Goal: Information Seeking & Learning: Check status

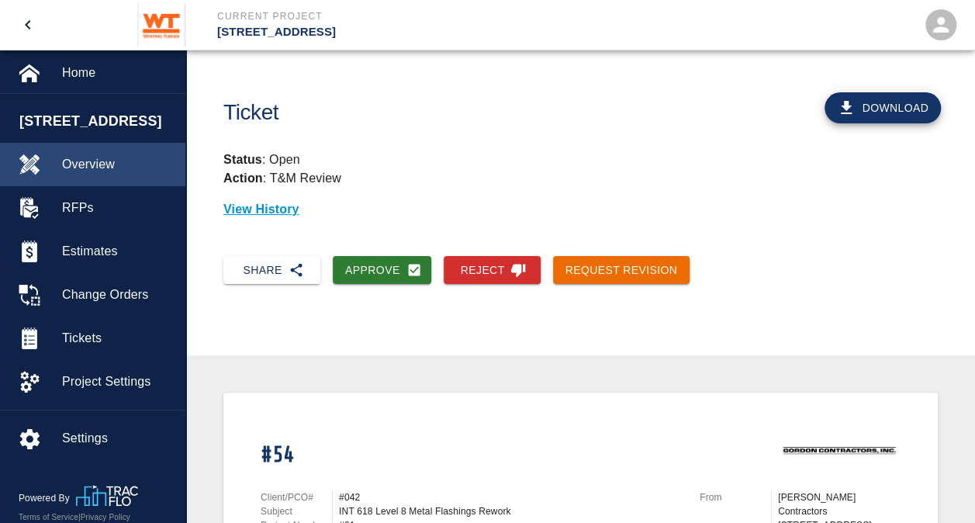
click at [85, 161] on span "Overview" at bounding box center [117, 164] width 111 height 19
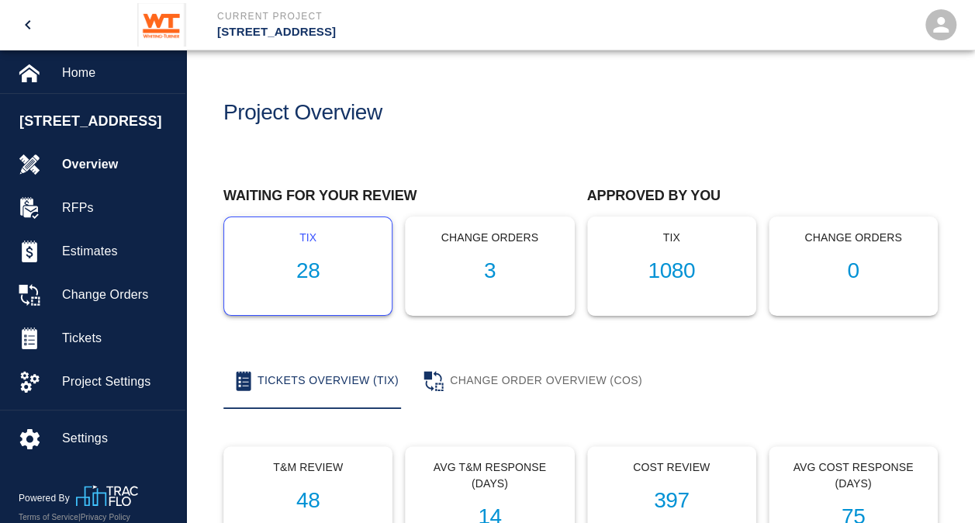
click at [313, 271] on h1 "28" at bounding box center [308, 271] width 143 height 26
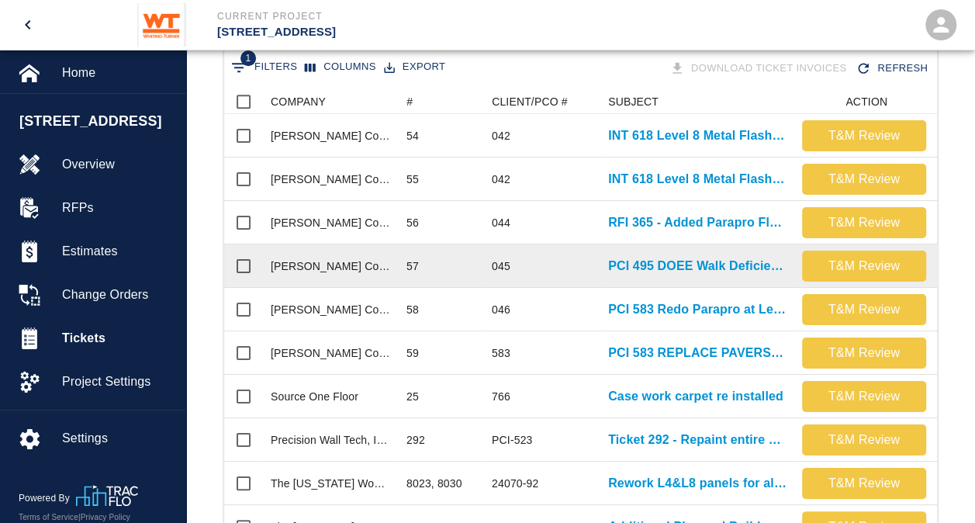
scroll to position [310, 0]
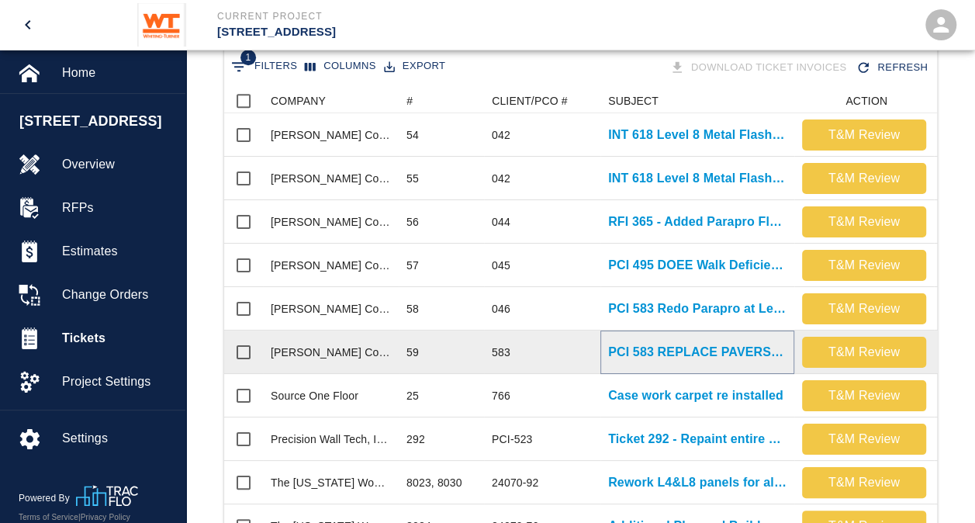
click at [707, 353] on p "PCI 583 REPLACE PAVERS L2 WEST" at bounding box center [697, 352] width 178 height 19
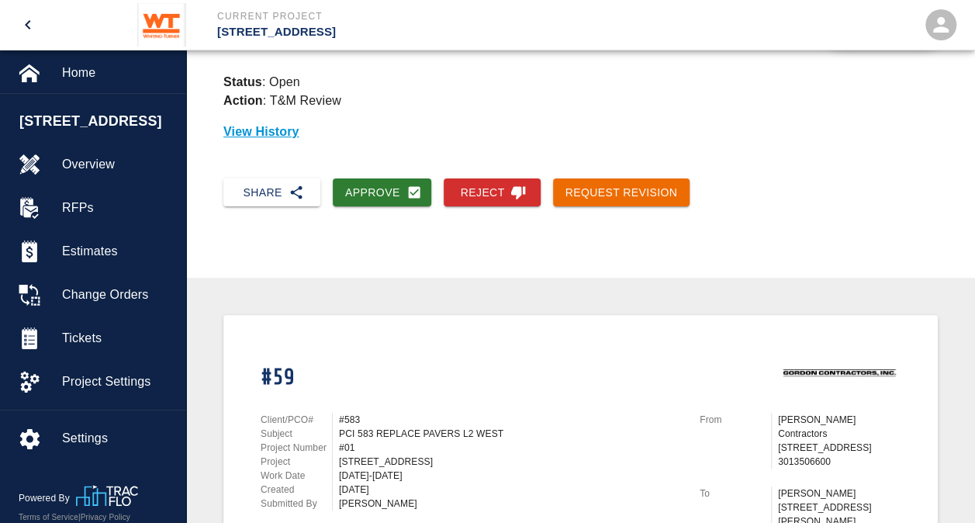
scroll to position [155, 0]
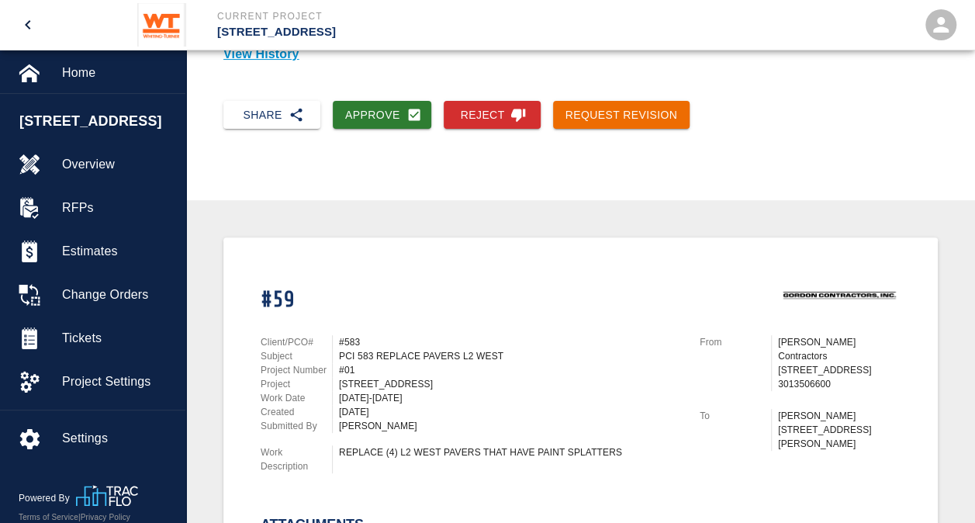
drag, startPoint x: 445, startPoint y: 408, endPoint x: 399, endPoint y: 403, distance: 46.9
click at [399, 403] on div "Client/PCO# #583 Subject PCI 583 REPLACE PAVERS L2 WEST Project Number #01 Proj…" at bounding box center [471, 384] width 420 height 98
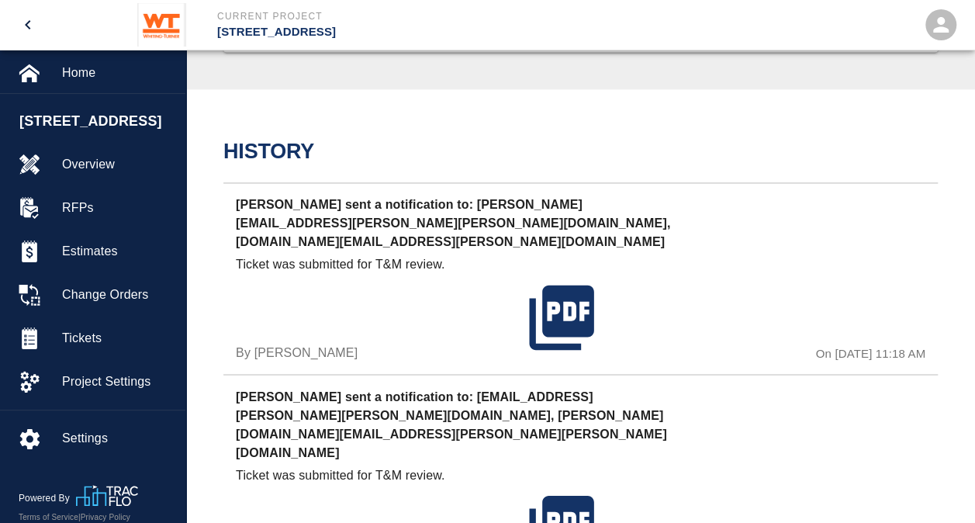
scroll to position [1163, 0]
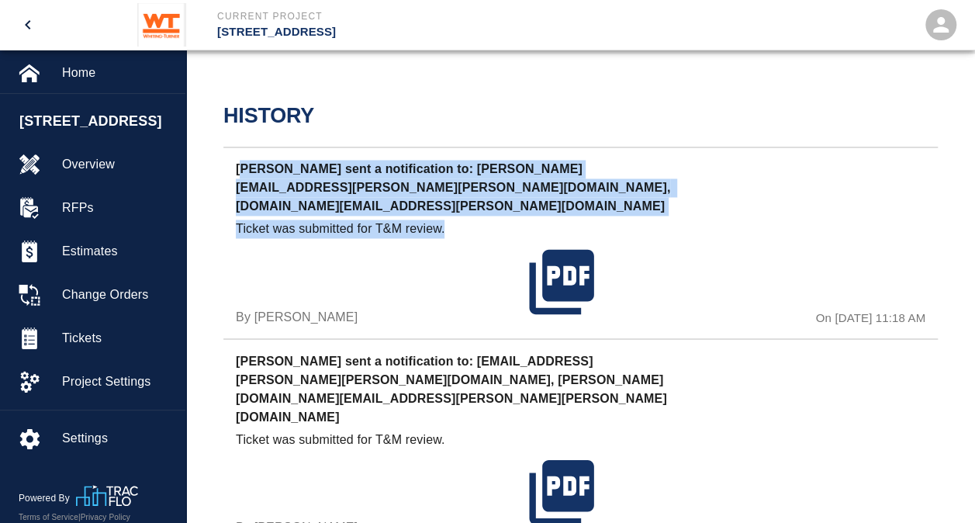
drag, startPoint x: 419, startPoint y: 210, endPoint x: 243, endPoint y: 166, distance: 181.5
click at [243, 166] on div "[PERSON_NAME] sent a notification to: [PERSON_NAME][EMAIL_ADDRESS][PERSON_NAME]…" at bounding box center [580, 243] width 714 height 192
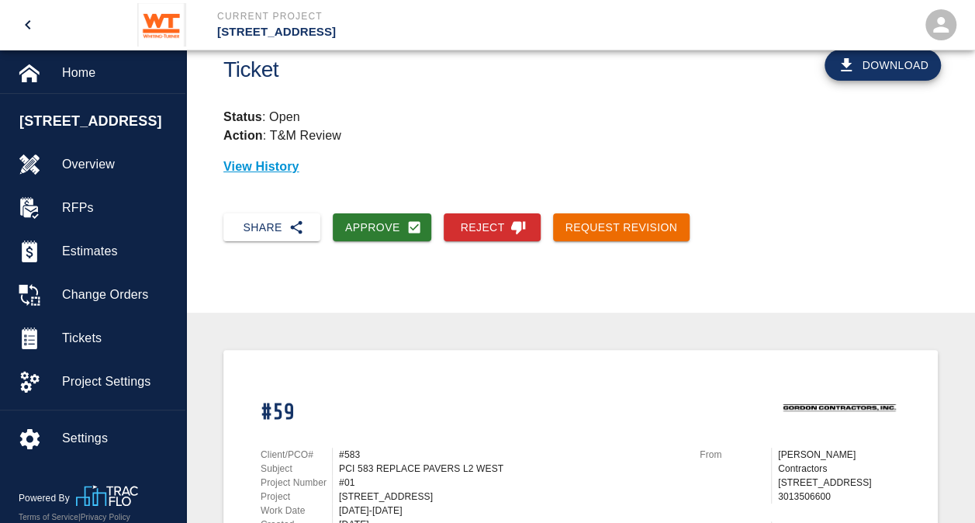
scroll to position [0, 0]
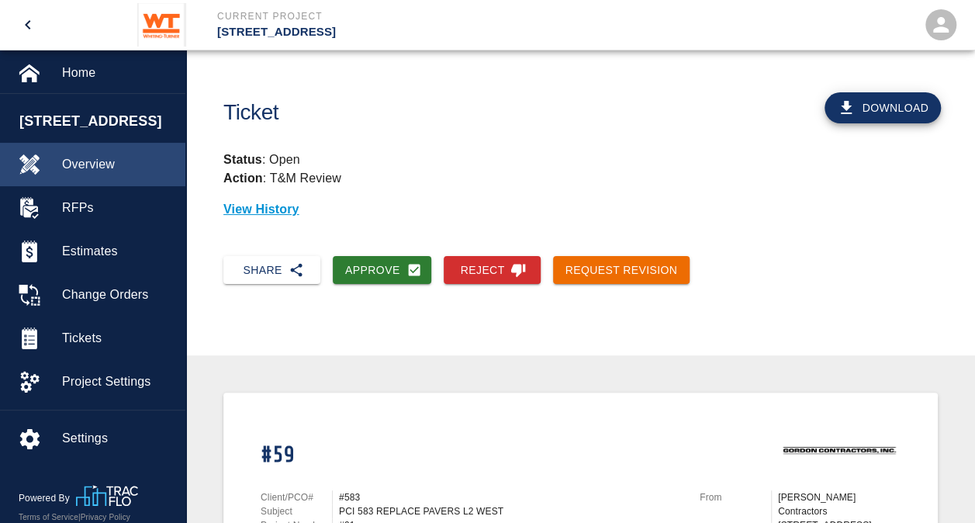
click at [107, 162] on span "Overview" at bounding box center [117, 164] width 111 height 19
